Goal: Find specific page/section

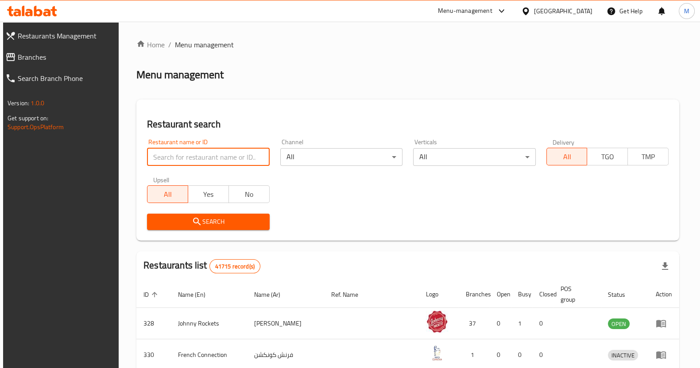
click at [221, 160] on input "search" at bounding box center [208, 157] width 122 height 18
type input "ferns n petals"
click button "Search" at bounding box center [208, 222] width 122 height 16
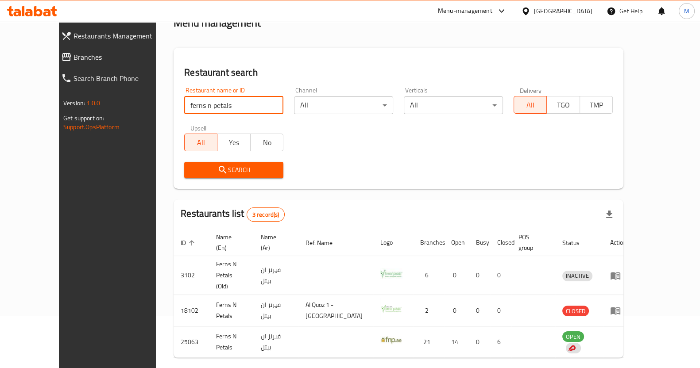
scroll to position [72, 0]
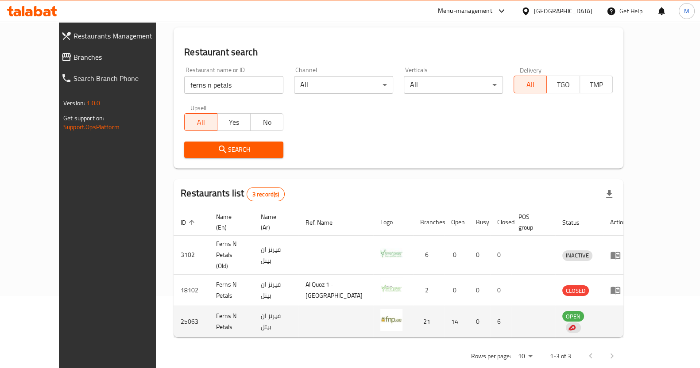
click at [396, 309] on img "enhanced table" at bounding box center [391, 320] width 22 height 22
click at [209, 306] on td "Ferns N Petals" at bounding box center [231, 321] width 45 height 31
click at [575, 324] on img "enhanced table" at bounding box center [571, 328] width 8 height 8
click at [209, 306] on td "Ferns N Petals" at bounding box center [231, 321] width 45 height 31
drag, startPoint x: 208, startPoint y: 306, endPoint x: 259, endPoint y: 314, distance: 51.9
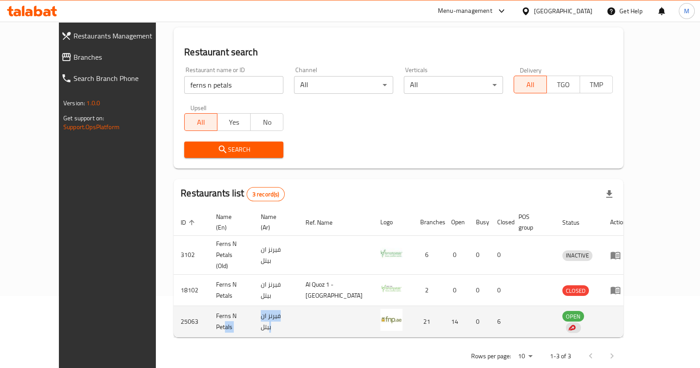
click at [259, 314] on tr "25063 Ferns N Petals فيرنز ان بيتل 21 14 0 6 OPEN" at bounding box center [404, 321] width 460 height 31
click at [259, 314] on td "فيرنز ان بيتل" at bounding box center [276, 321] width 45 height 31
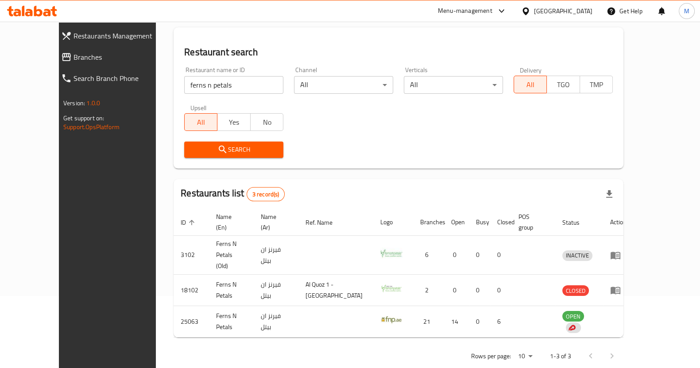
scroll to position [0, 0]
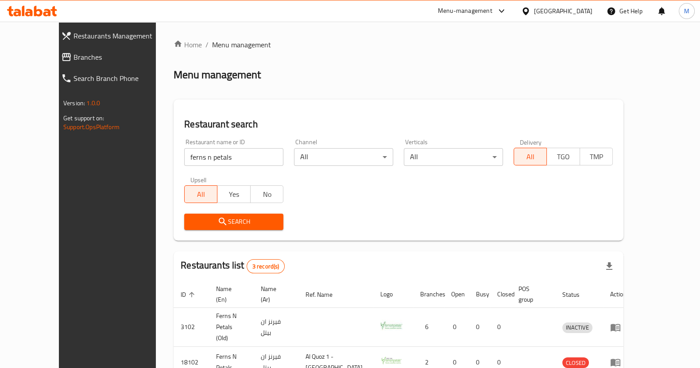
click at [471, 12] on div "Menu-management" at bounding box center [465, 11] width 54 height 11
click at [417, 96] on div "Restaurant-Management" at bounding box center [417, 98] width 69 height 10
